Goal: Obtain resource: Download file/media

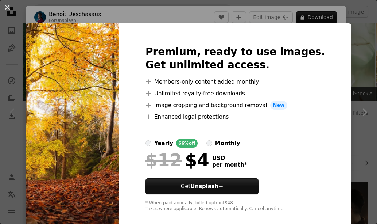
click at [321, 19] on div "An X shape Premium, ready to use images. Get unlimited access. A plus sign Memb…" at bounding box center [188, 112] width 377 height 224
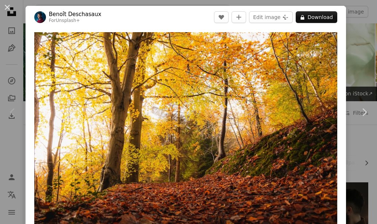
click at [321, 19] on button "A lock Download" at bounding box center [317, 17] width 42 height 12
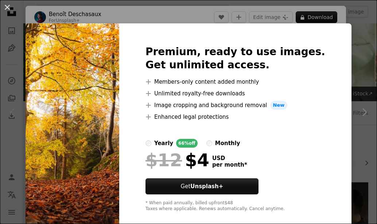
click at [104, 116] on img at bounding box center [73, 128] width 94 height 210
click at [356, 135] on div "An X shape Premium, ready to use images. Get unlimited access. A plus sign Memb…" at bounding box center [188, 112] width 377 height 224
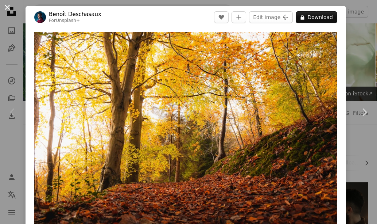
click at [5, 7] on button "An X shape" at bounding box center [7, 7] width 9 height 9
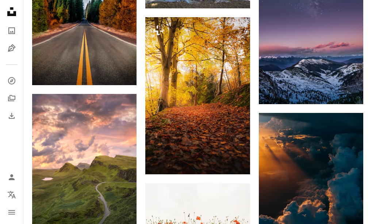
scroll to position [545, 0]
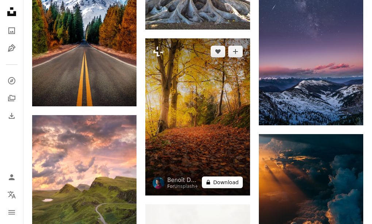
click at [230, 179] on button "A lock Download" at bounding box center [222, 182] width 41 height 12
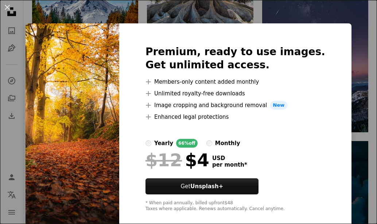
click at [119, 163] on img at bounding box center [73, 128] width 94 height 210
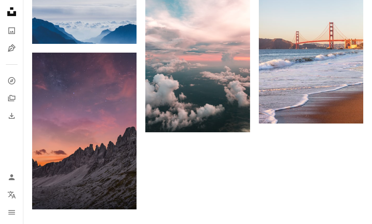
scroll to position [928, 0]
